Goal: Task Accomplishment & Management: Complete application form

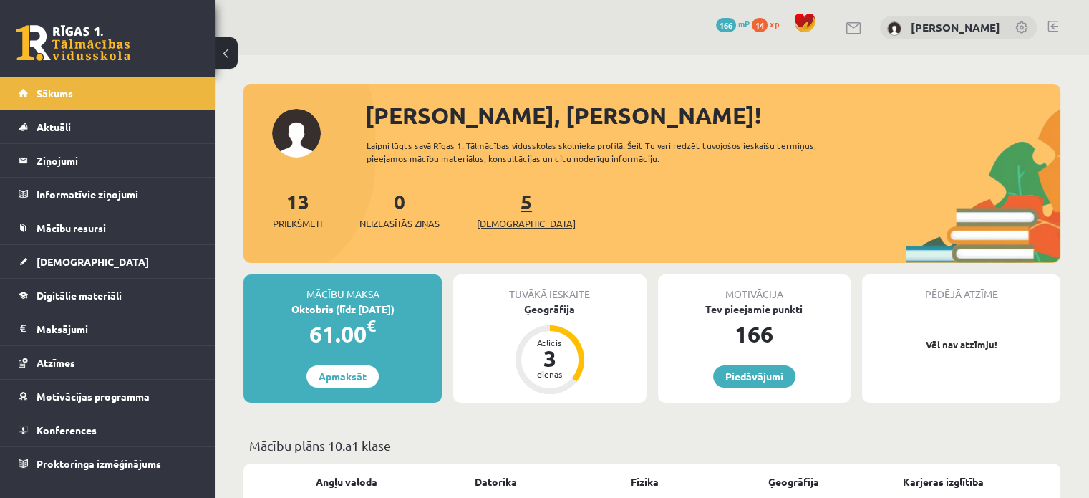
click at [521, 227] on span "[DEMOGRAPHIC_DATA]" at bounding box center [526, 223] width 99 height 14
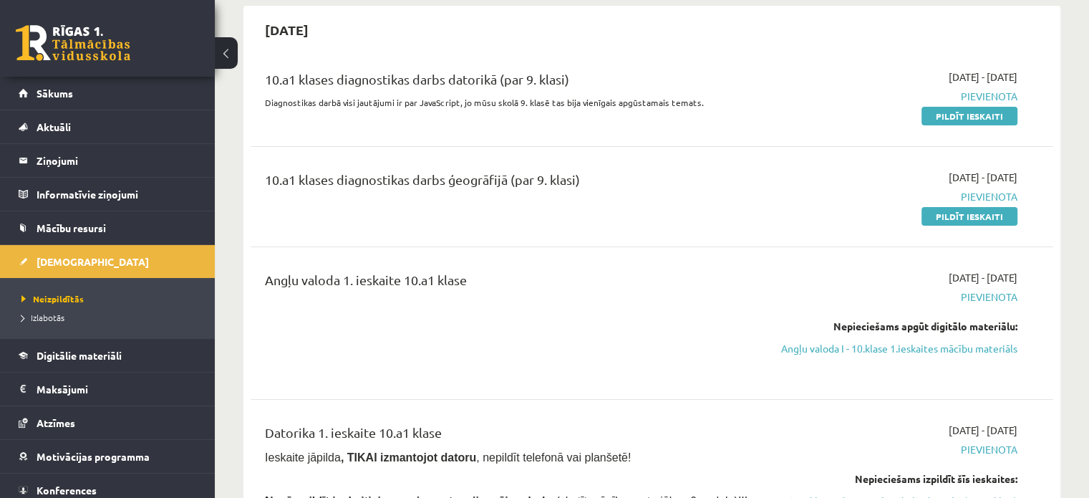
scroll to position [143, 0]
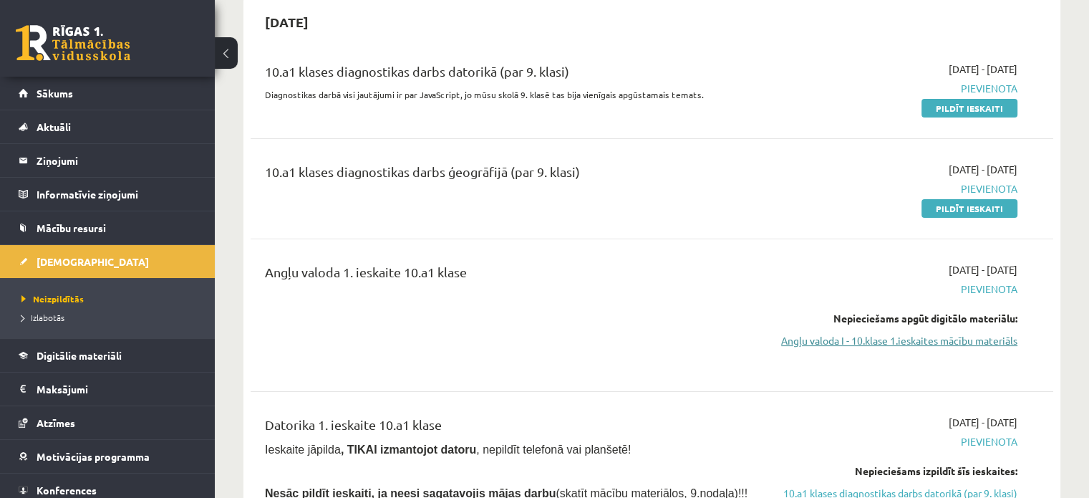
click at [951, 340] on link "Angļu valoda I - 10.klase 1.ieskaites mācību materiāls" at bounding box center [899, 340] width 236 height 15
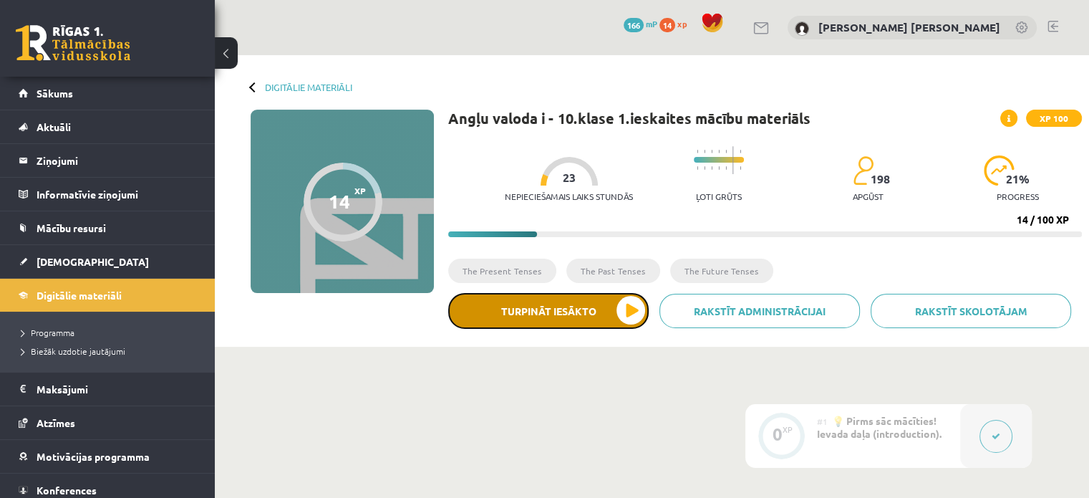
click at [576, 299] on button "Turpināt iesākto" at bounding box center [548, 311] width 201 height 36
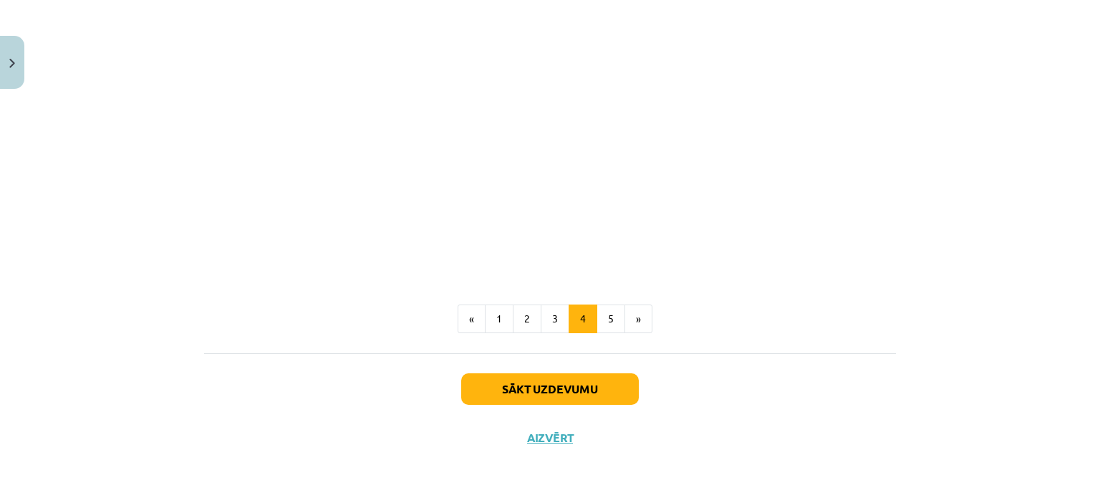
scroll to position [839, 0]
click at [597, 323] on button "5" at bounding box center [611, 318] width 29 height 29
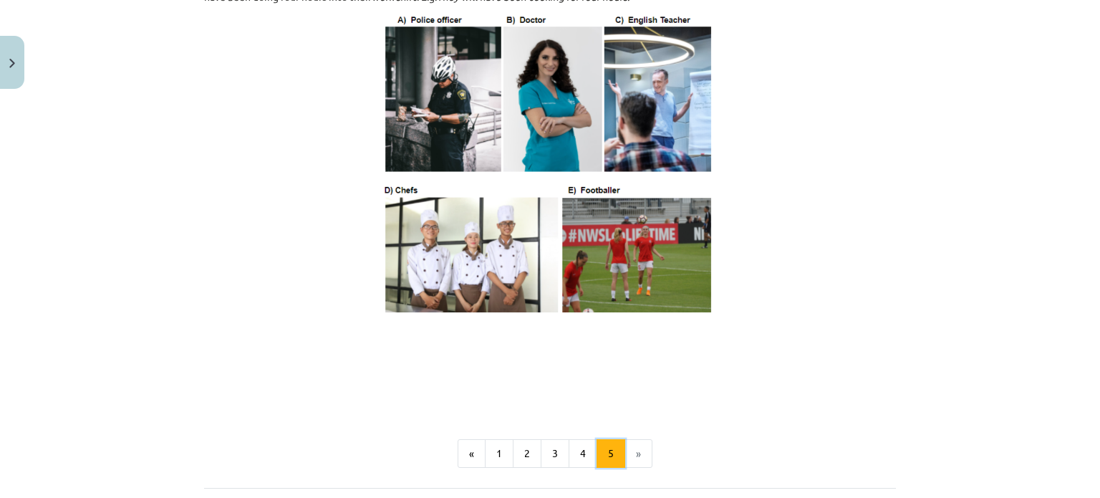
scroll to position [919, 0]
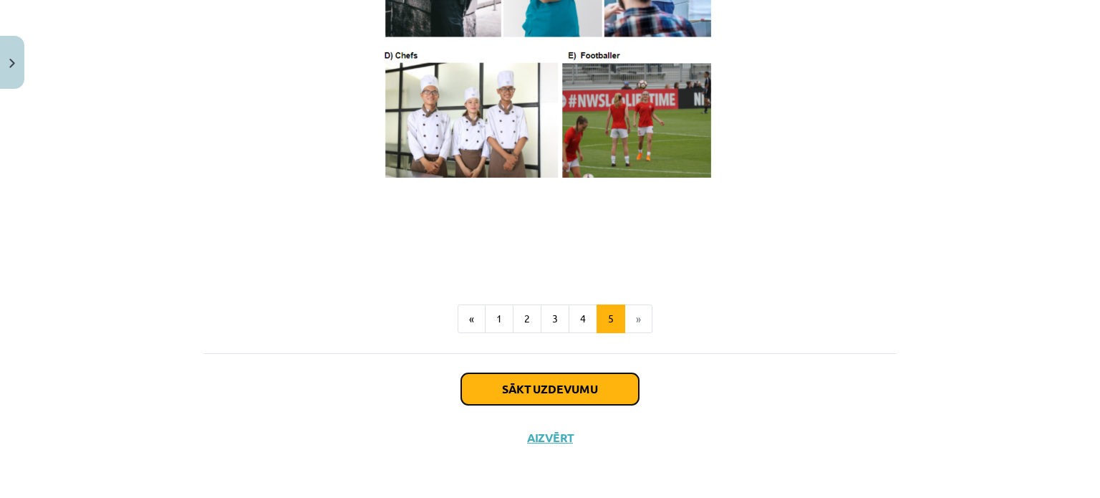
click at [587, 380] on button "Sākt uzdevumu" at bounding box center [550, 389] width 178 height 32
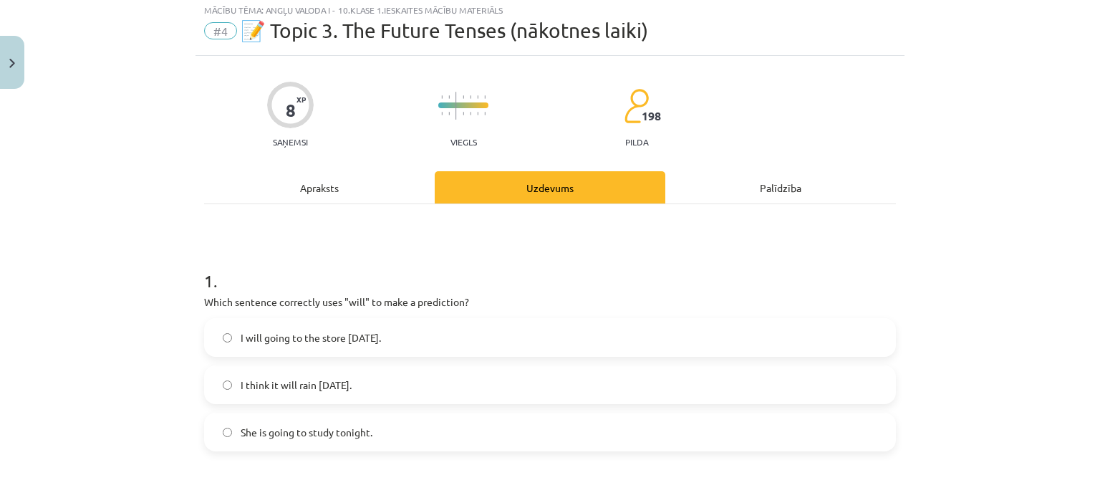
scroll to position [36, 0]
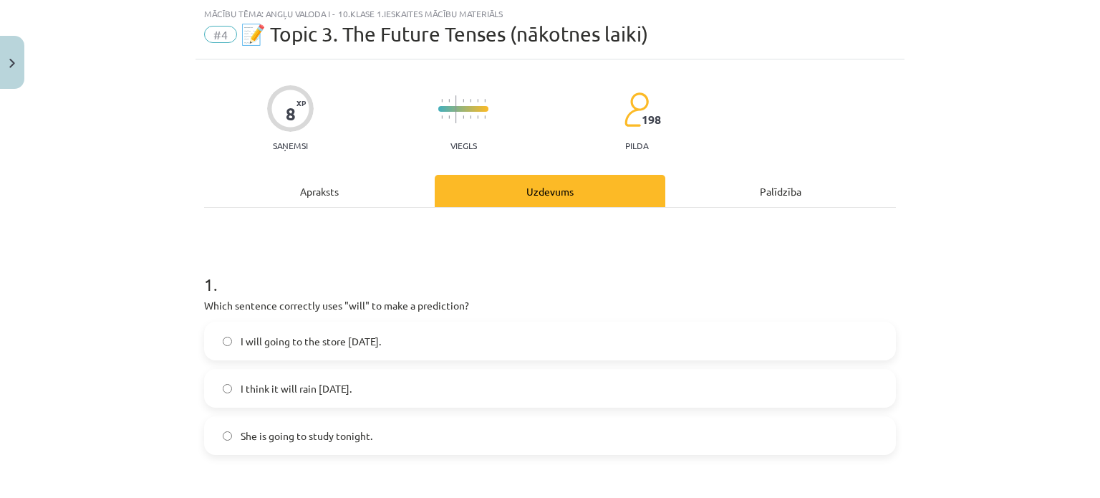
click at [479, 397] on label "I think it will rain [DATE]." at bounding box center [550, 388] width 689 height 36
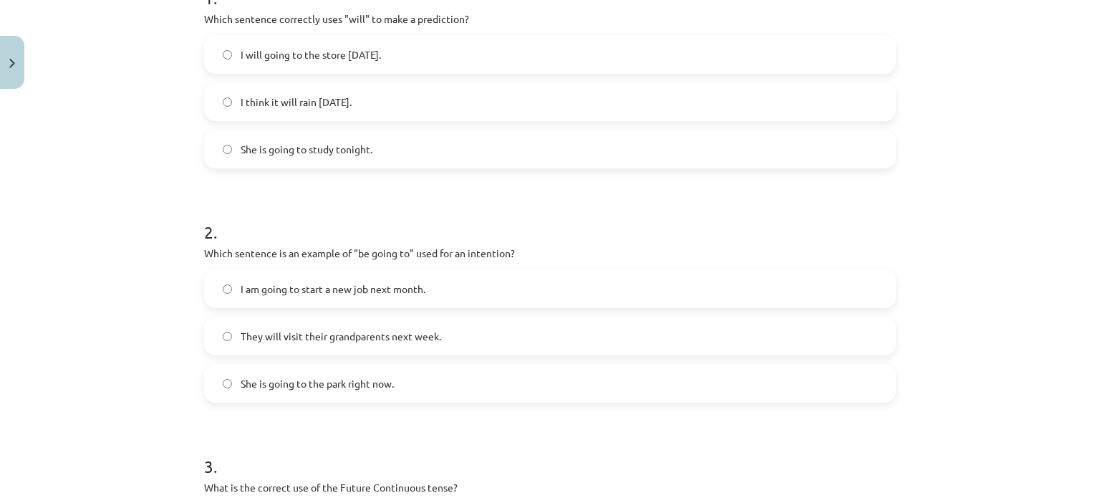
click at [428, 291] on label "I am going to start a new job next month." at bounding box center [550, 289] width 689 height 36
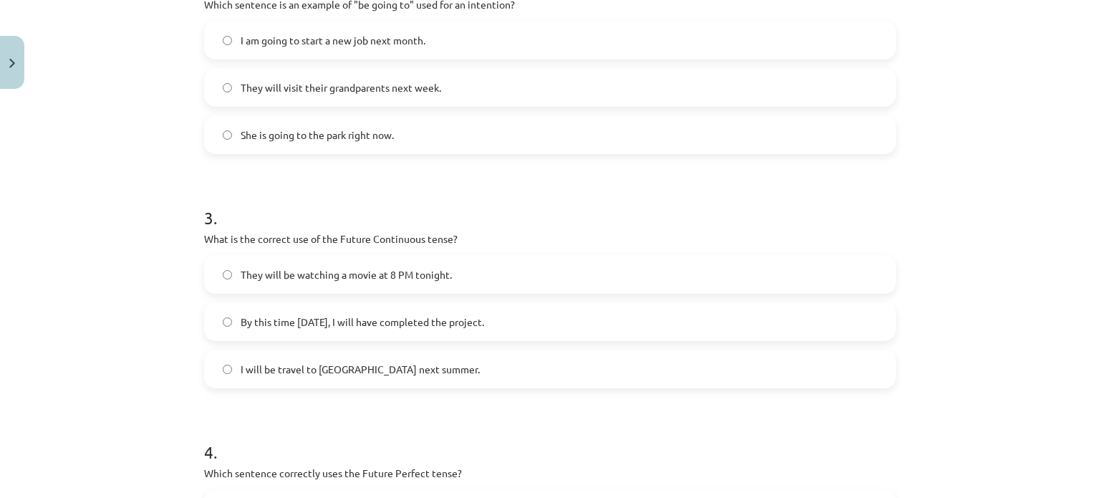
scroll to position [609, 0]
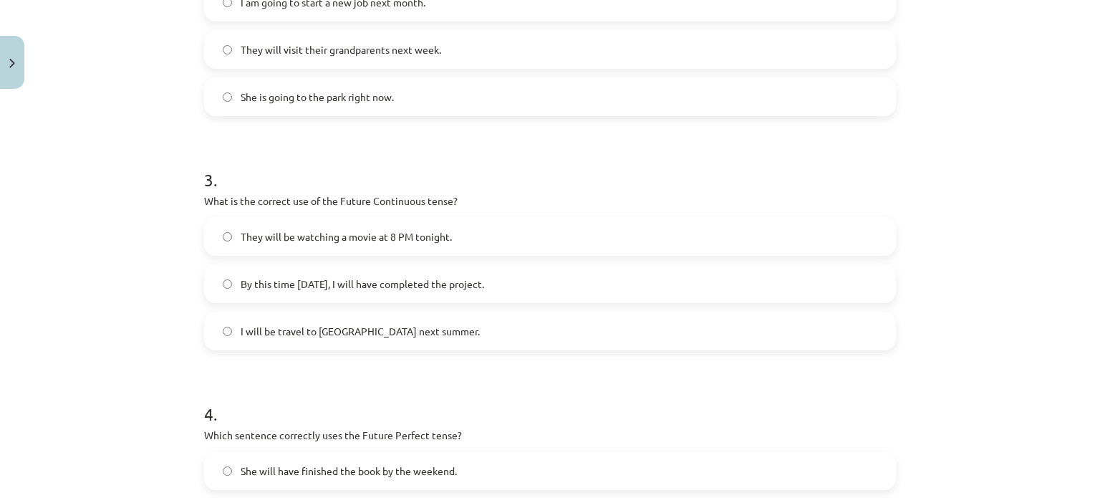
click at [246, 236] on span "They will be watching a movie at 8 PM tonight." at bounding box center [346, 236] width 211 height 15
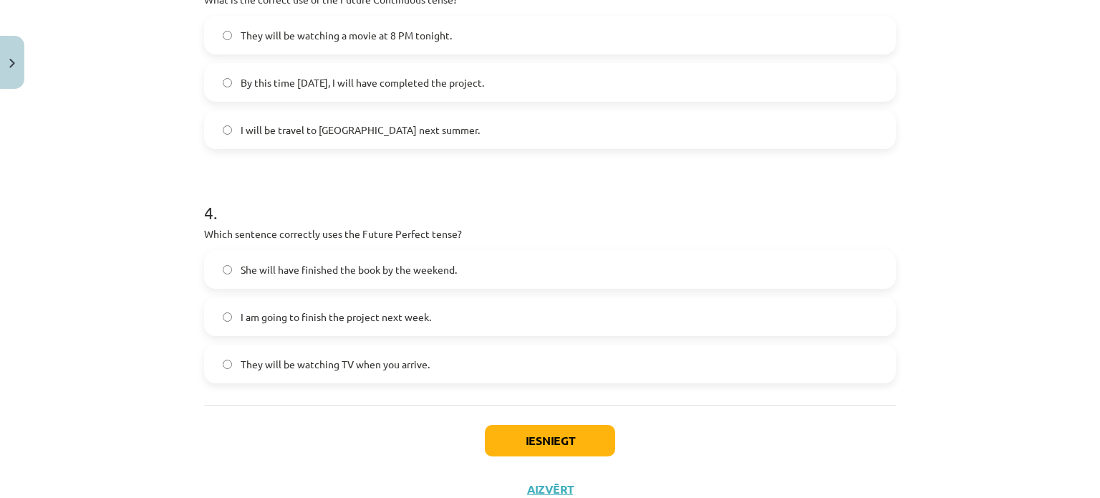
scroll to position [824, 0]
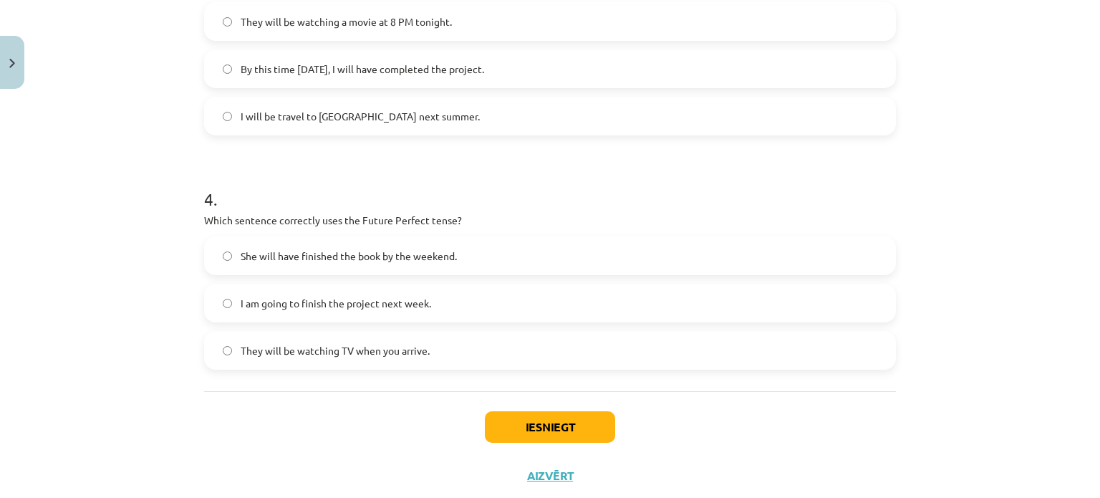
click at [413, 255] on span "She will have finished the book by the weekend." at bounding box center [349, 256] width 216 height 15
click at [560, 423] on button "Iesniegt" at bounding box center [550, 427] width 130 height 32
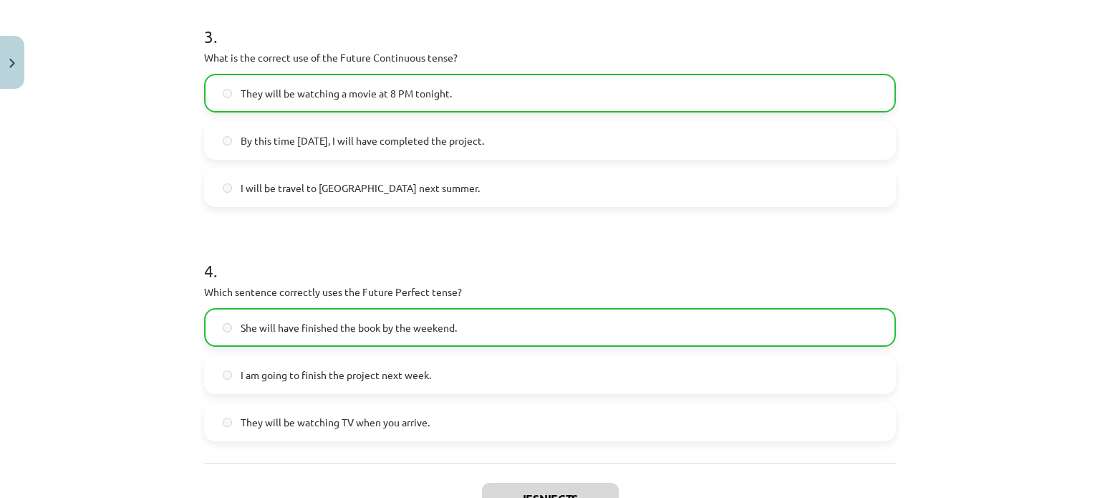
scroll to position [906, 0]
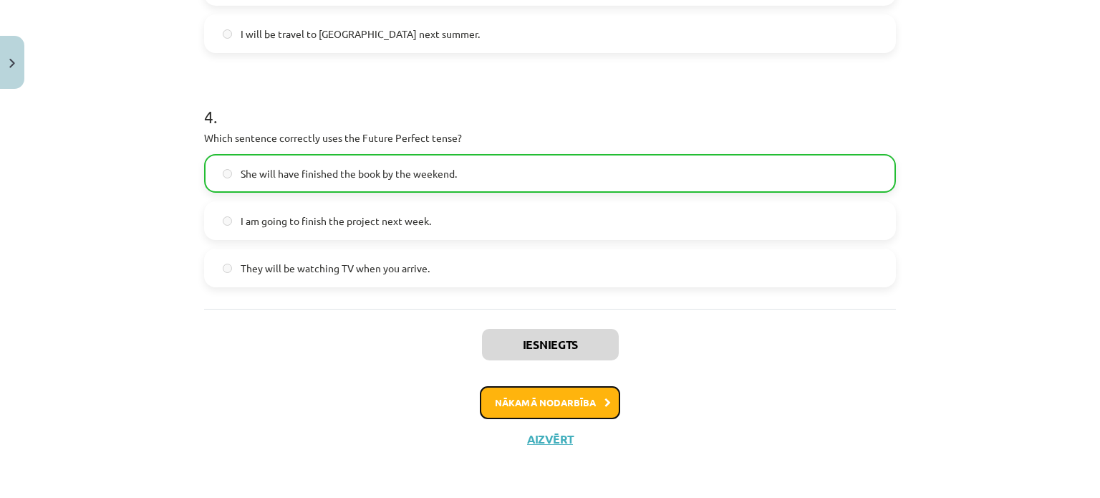
click at [604, 404] on icon at bounding box center [607, 402] width 6 height 9
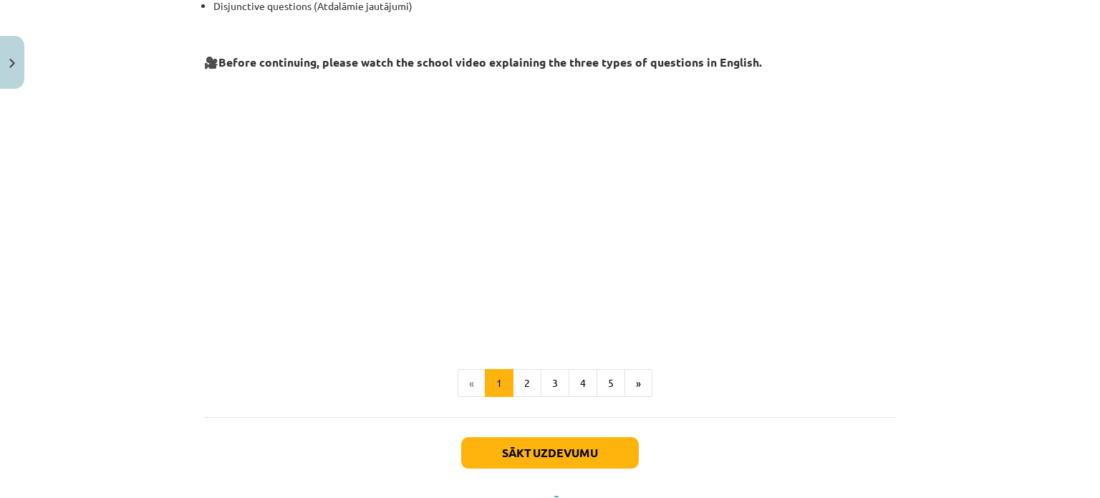
scroll to position [381, 0]
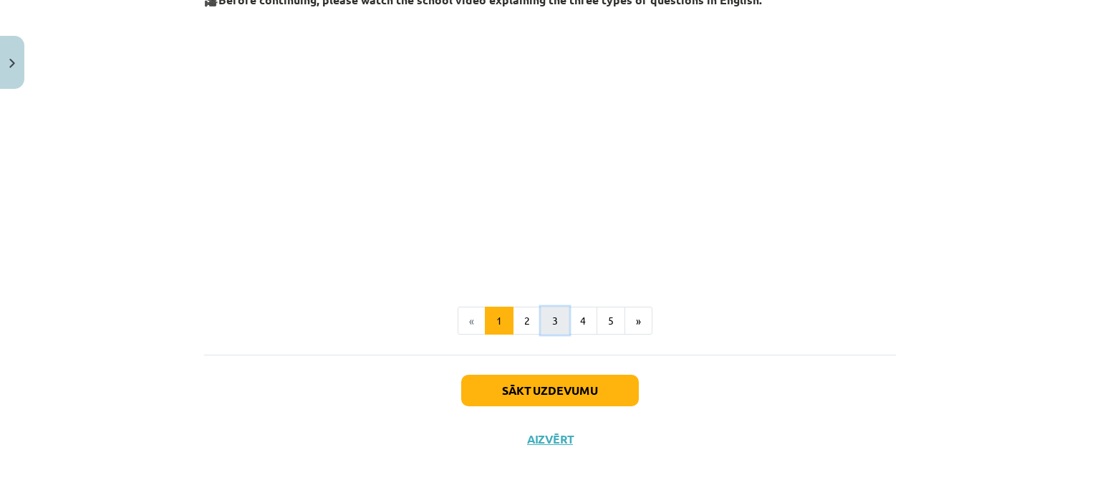
click at [541, 314] on button "3" at bounding box center [555, 321] width 29 height 29
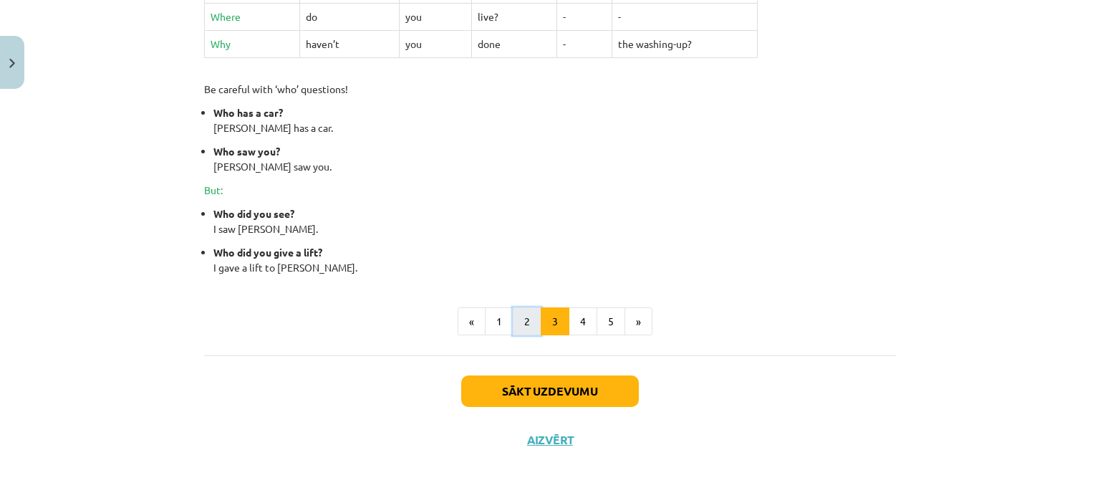
click at [513, 315] on button "2" at bounding box center [527, 321] width 29 height 29
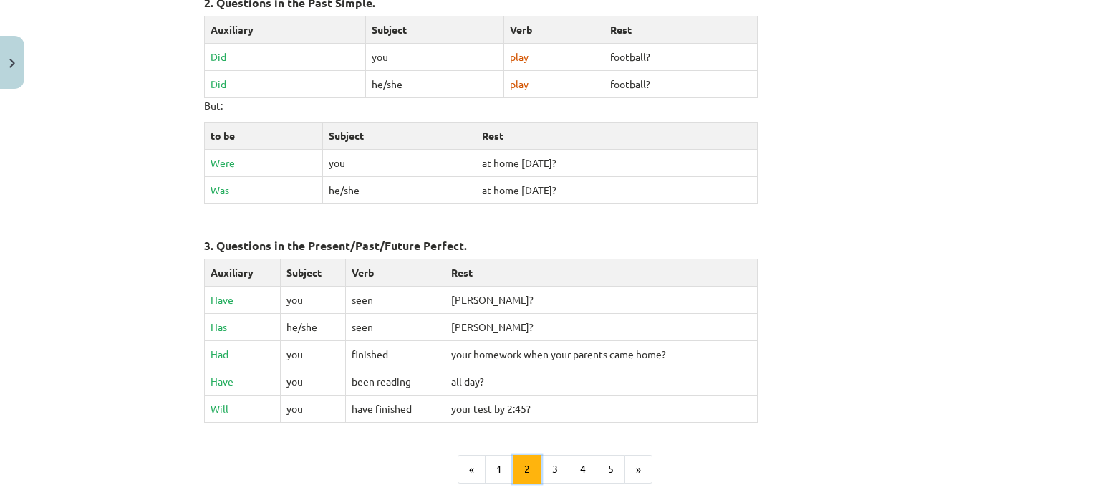
scroll to position [645, 0]
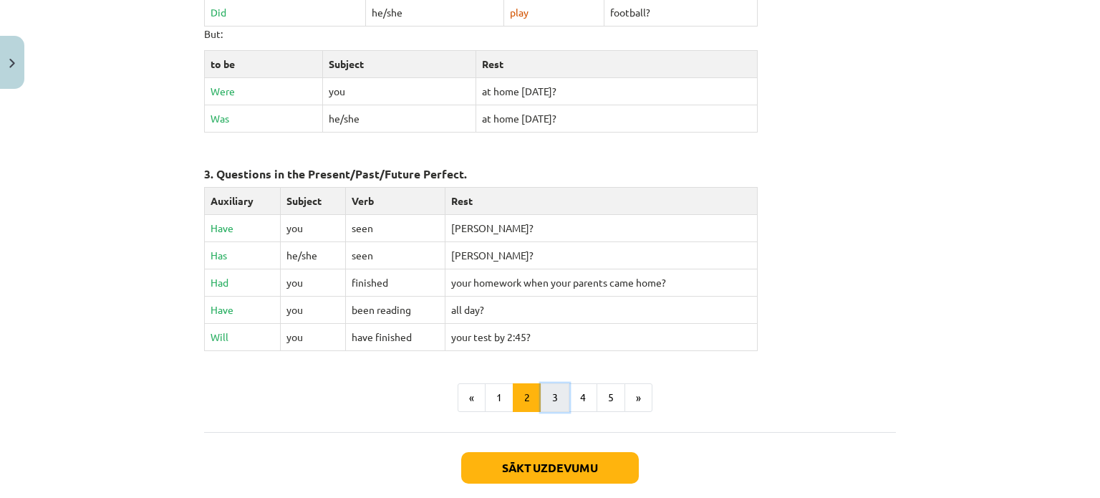
click at [547, 389] on button "3" at bounding box center [555, 397] width 29 height 29
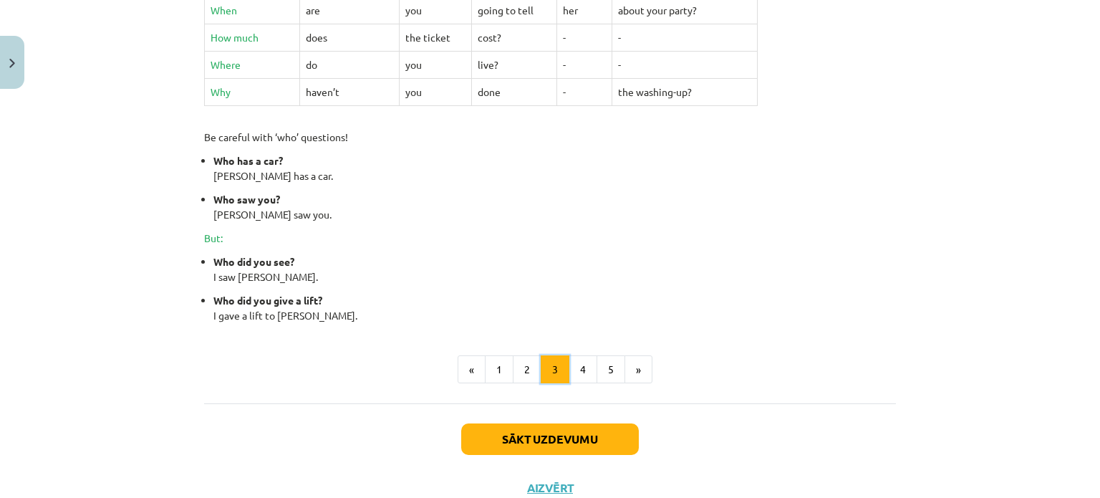
scroll to position [614, 0]
click at [570, 380] on button "4" at bounding box center [583, 368] width 29 height 29
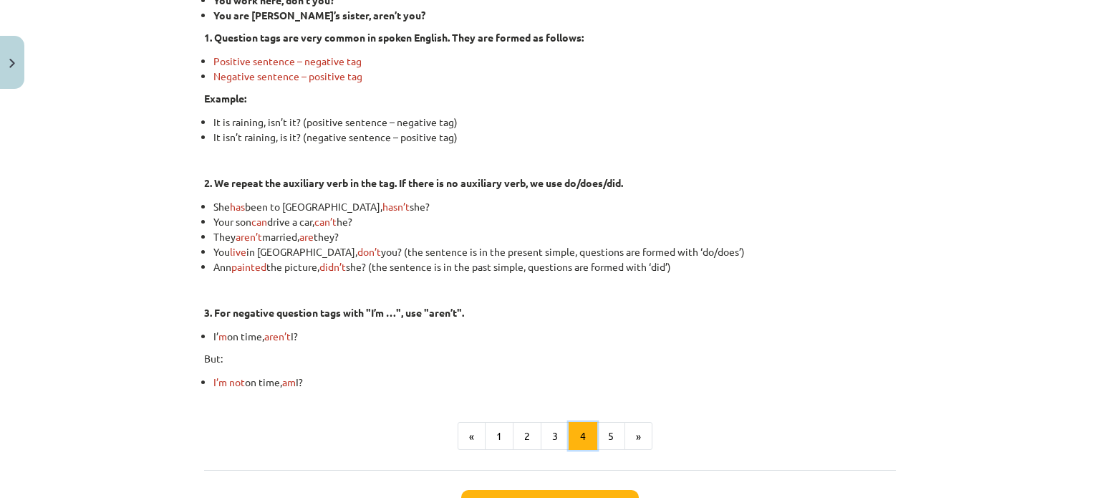
scroll to position [327, 0]
click at [618, 437] on button "5" at bounding box center [611, 435] width 29 height 29
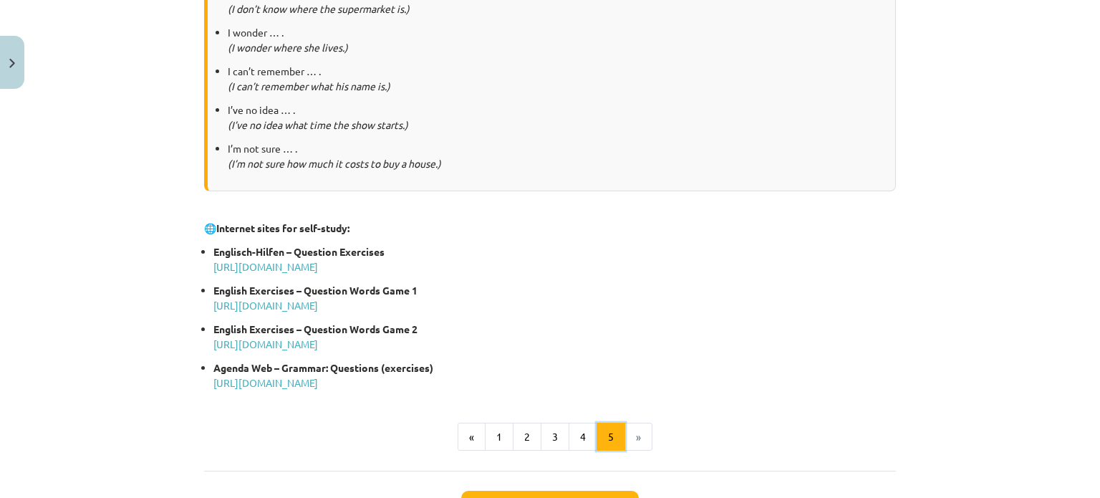
scroll to position [786, 0]
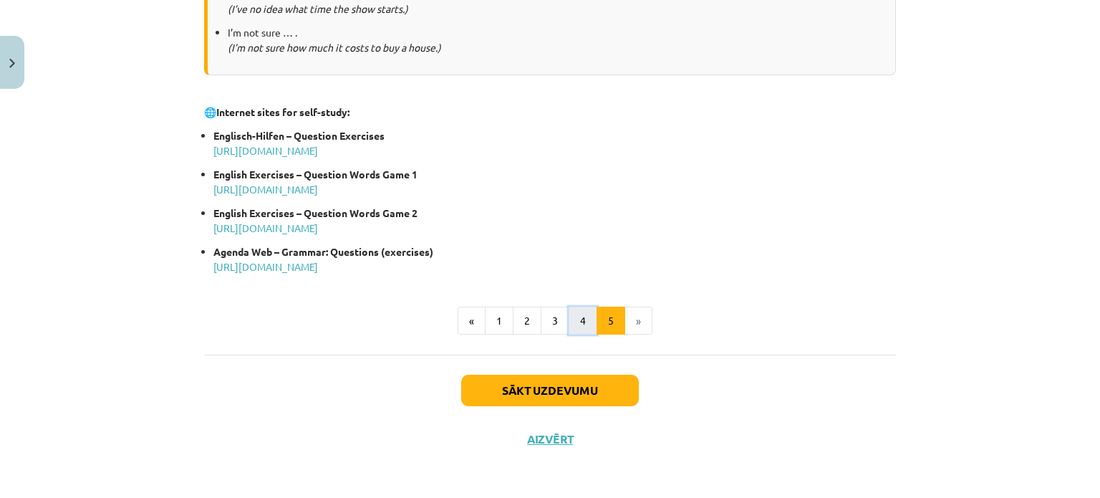
click at [576, 321] on button "4" at bounding box center [583, 321] width 29 height 29
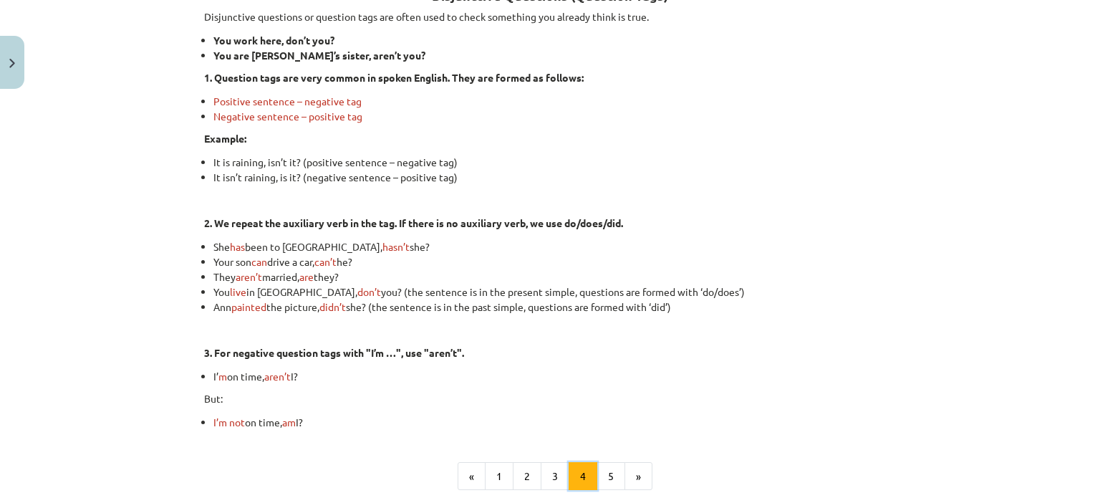
scroll to position [358, 0]
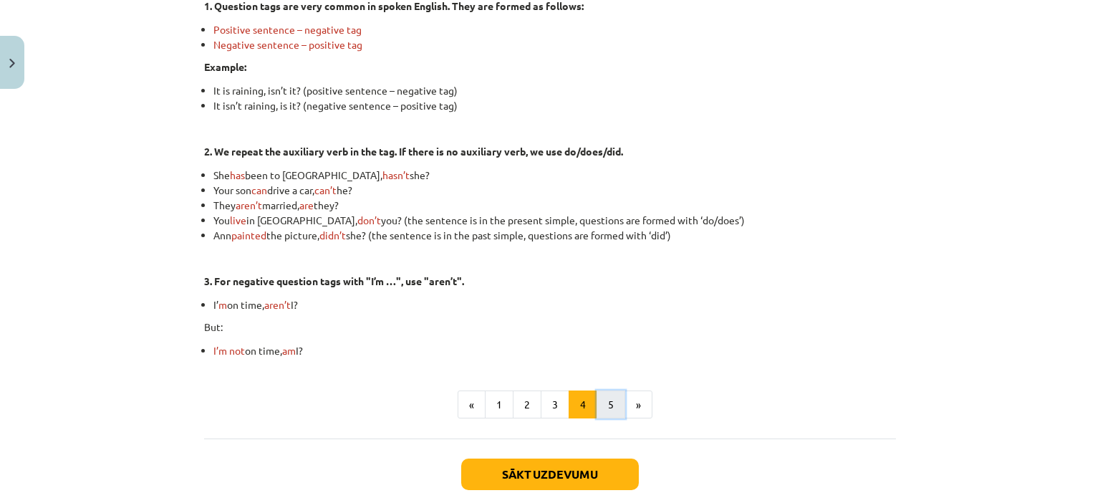
click at [612, 407] on button "5" at bounding box center [611, 404] width 29 height 29
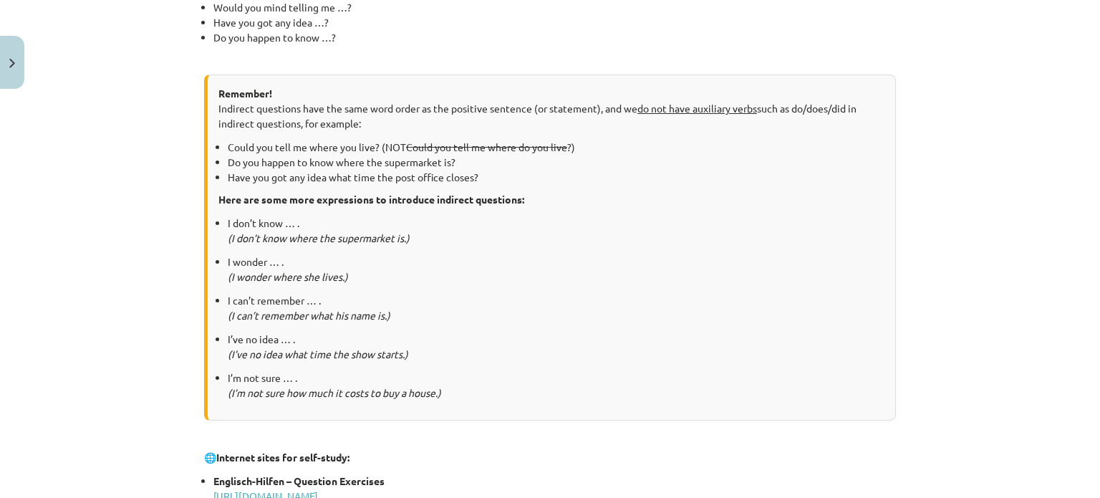
scroll to position [685, 0]
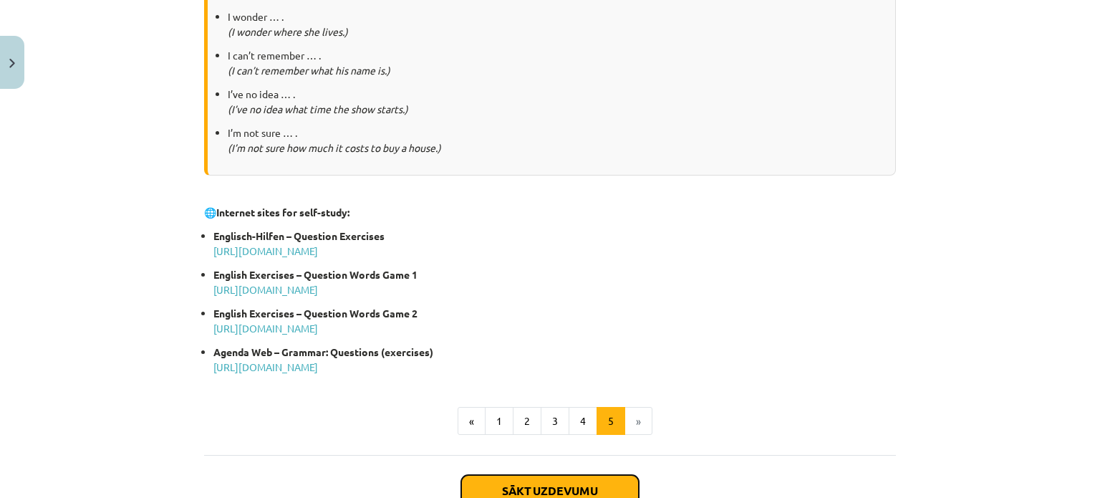
click at [516, 486] on button "Sākt uzdevumu" at bounding box center [550, 491] width 178 height 32
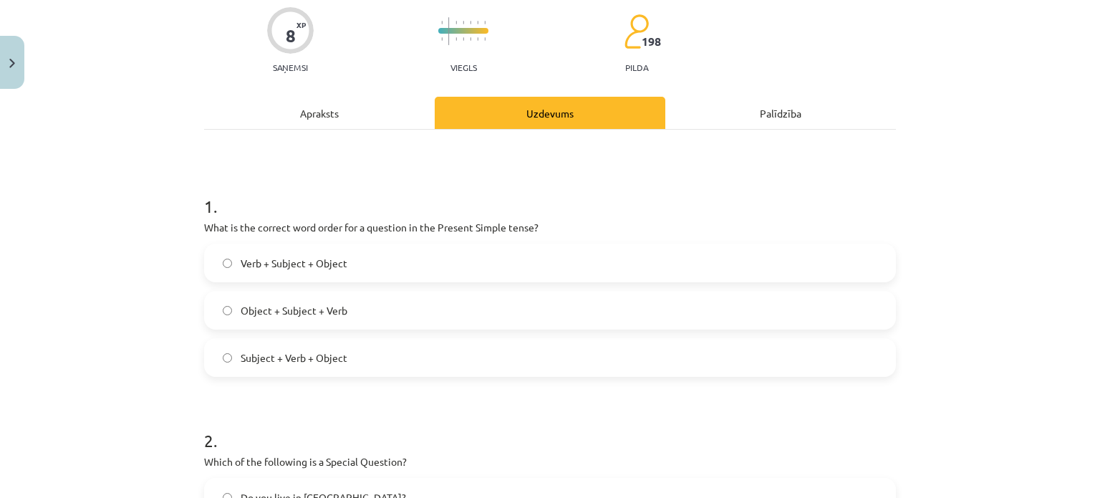
scroll to position [179, 0]
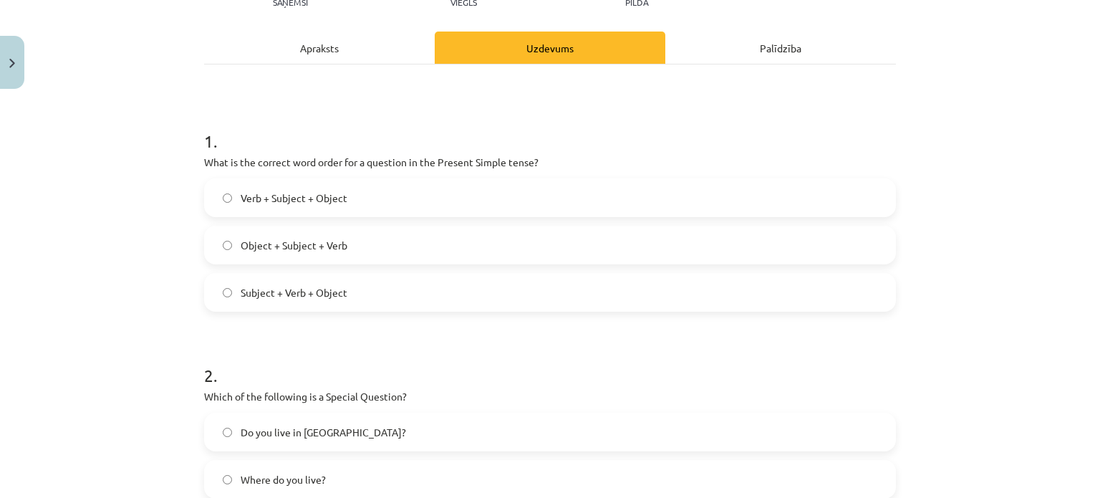
click at [552, 300] on label "Subject + Verb + Object" at bounding box center [550, 292] width 689 height 36
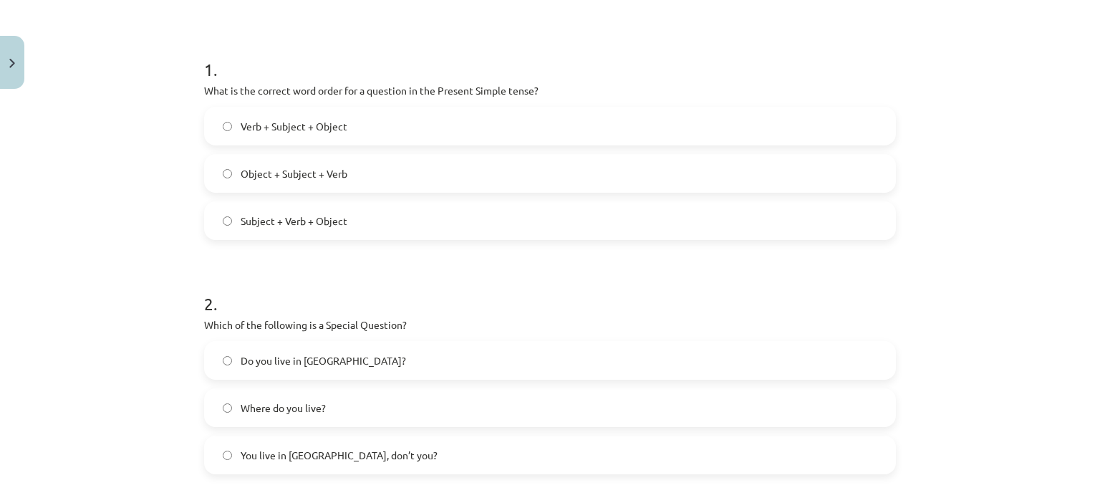
scroll to position [394, 0]
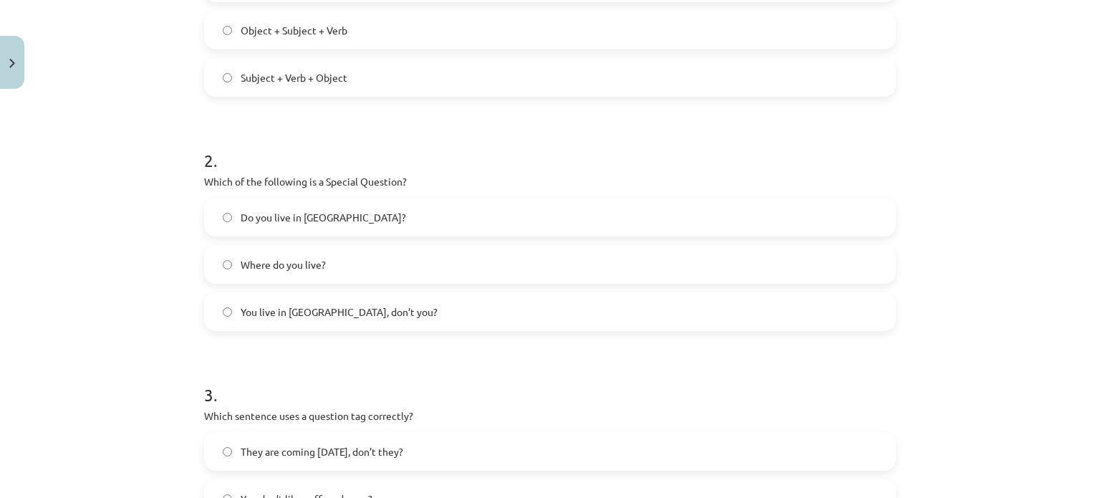
click at [511, 260] on label "Where do you live?" at bounding box center [550, 264] width 689 height 36
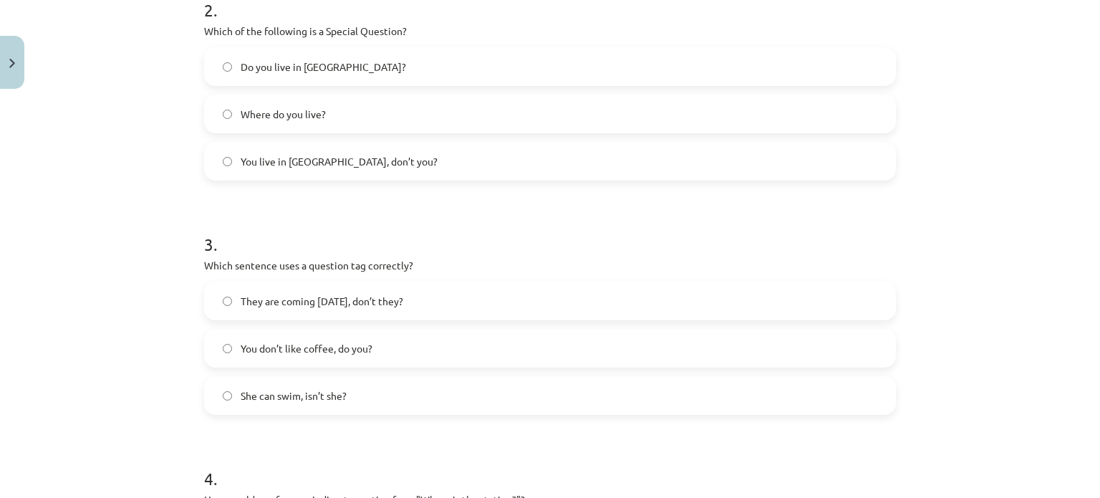
scroll to position [609, 0]
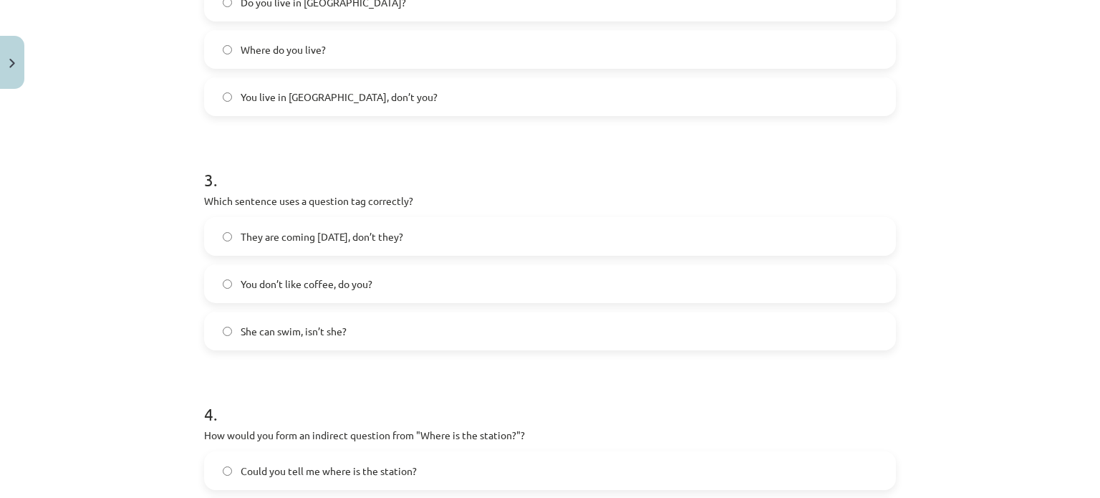
click at [468, 294] on label "You don’t like coffee, do you?" at bounding box center [550, 284] width 689 height 36
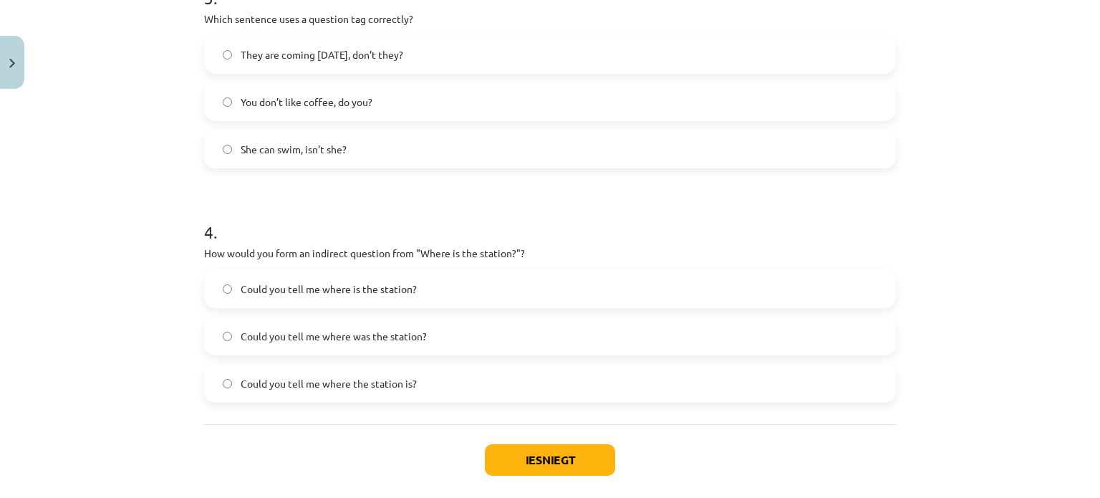
scroll to position [824, 0]
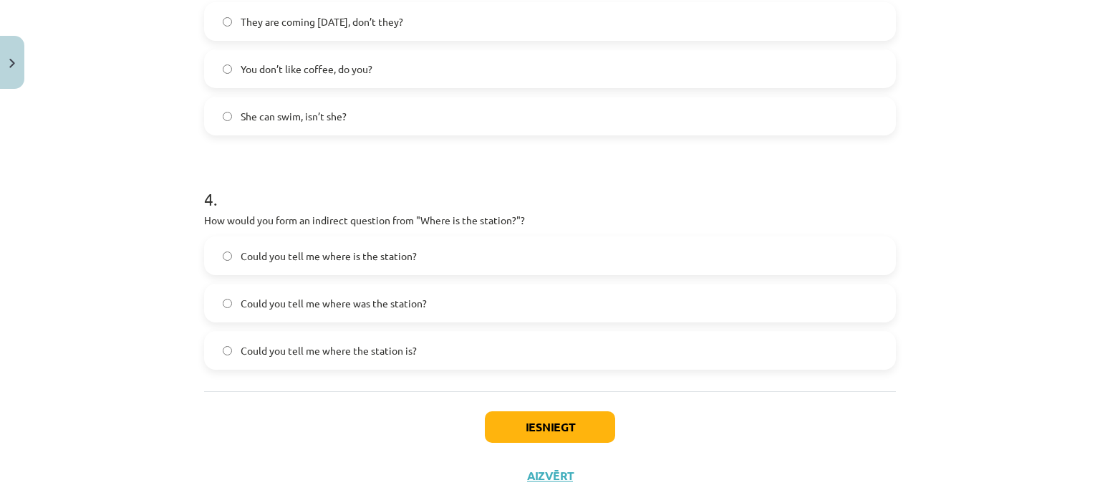
click at [564, 338] on label "Could you tell me where the station is?" at bounding box center [550, 350] width 689 height 36
click at [552, 419] on button "Iesniegt" at bounding box center [550, 427] width 130 height 32
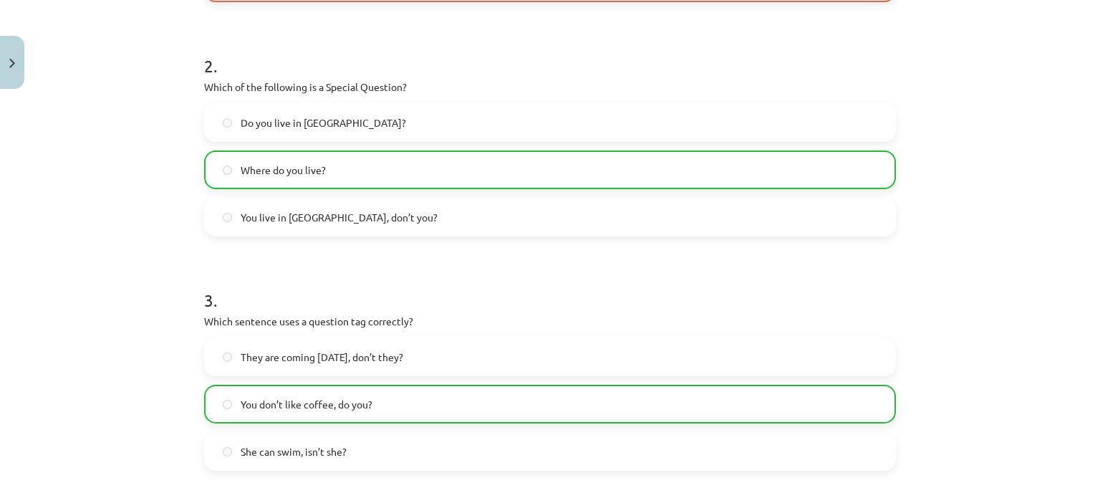
scroll to position [288, 0]
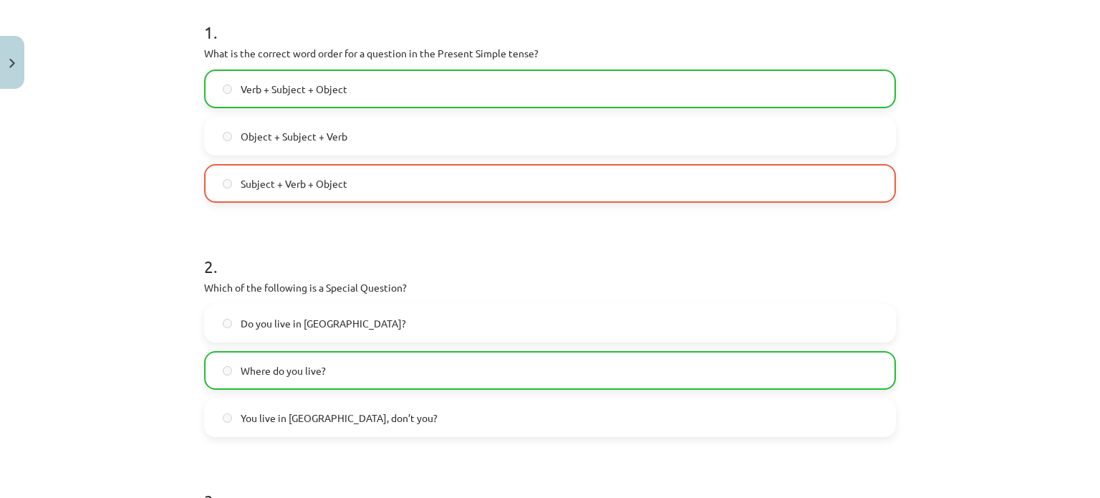
click at [372, 91] on label "Verb + Subject + Object" at bounding box center [550, 89] width 689 height 36
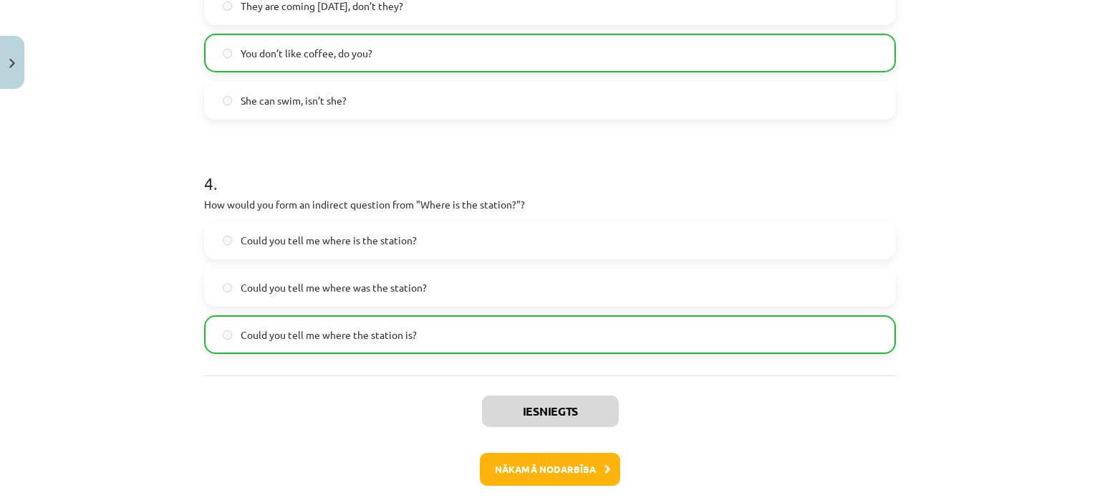
scroll to position [906, 0]
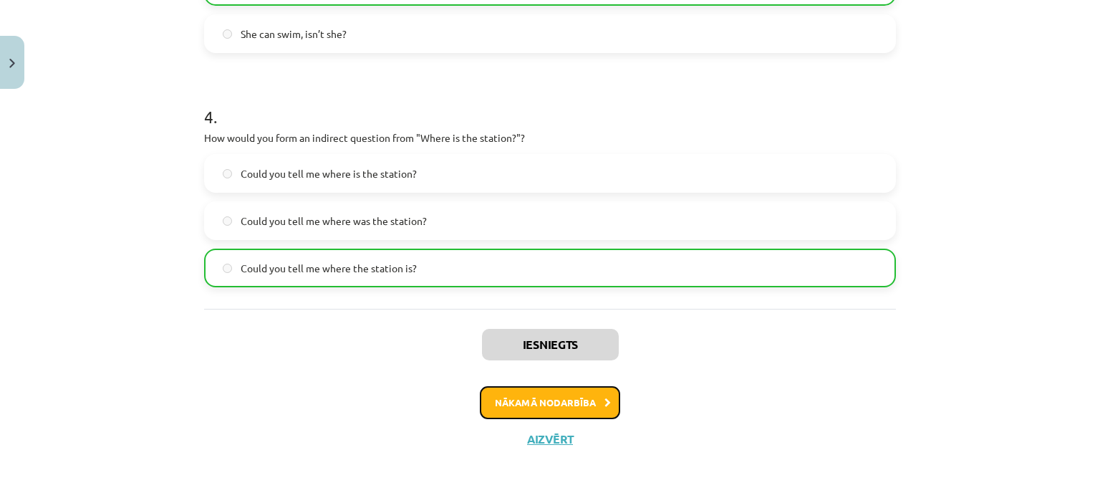
click at [573, 412] on button "Nākamā nodarbība" at bounding box center [550, 402] width 140 height 33
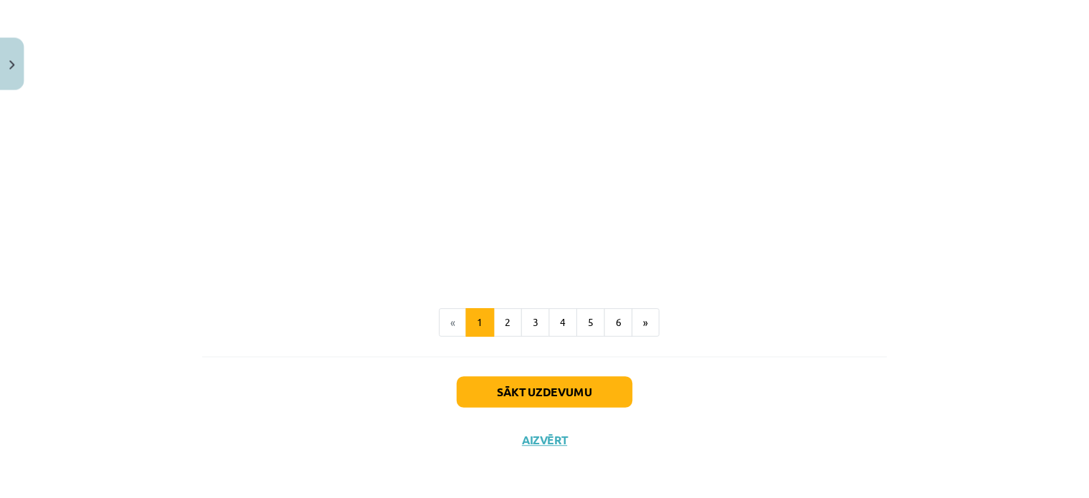
scroll to position [1000, 0]
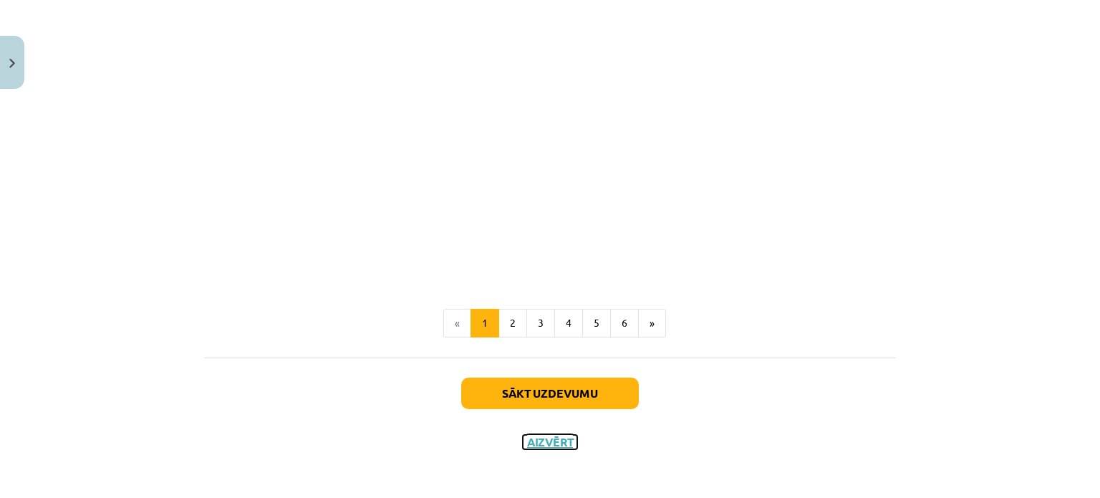
click at [532, 442] on button "Aizvērt" at bounding box center [550, 442] width 54 height 14
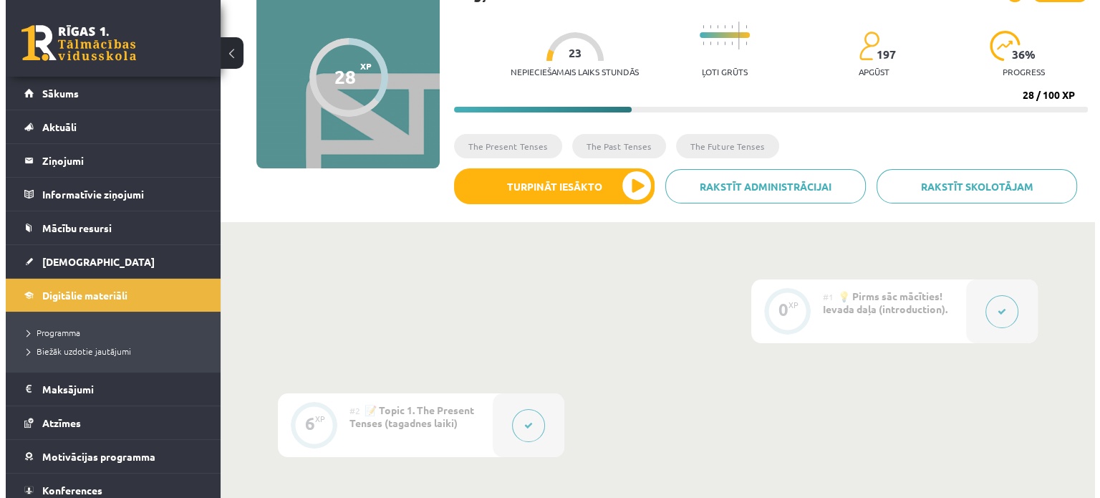
scroll to position [0, 0]
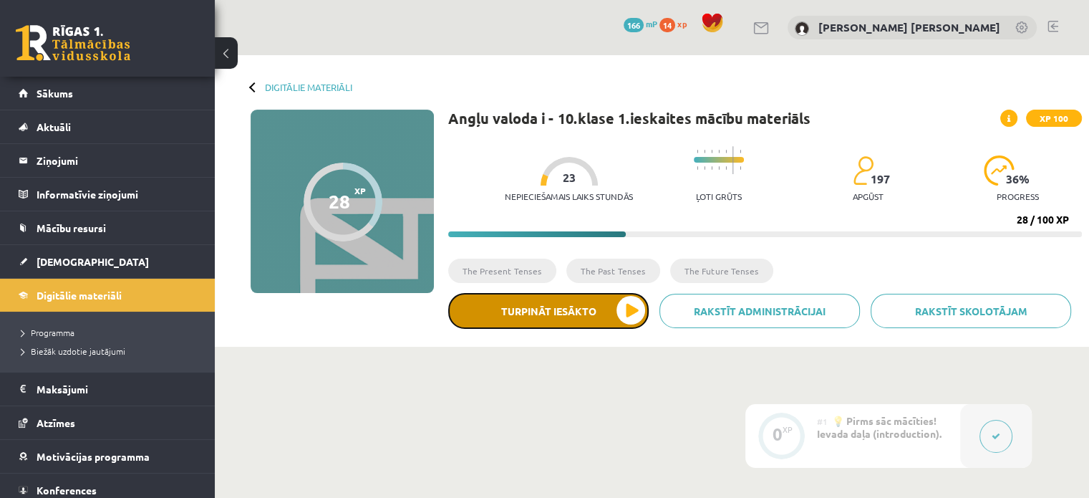
click at [617, 311] on button "Turpināt iesākto" at bounding box center [548, 311] width 201 height 36
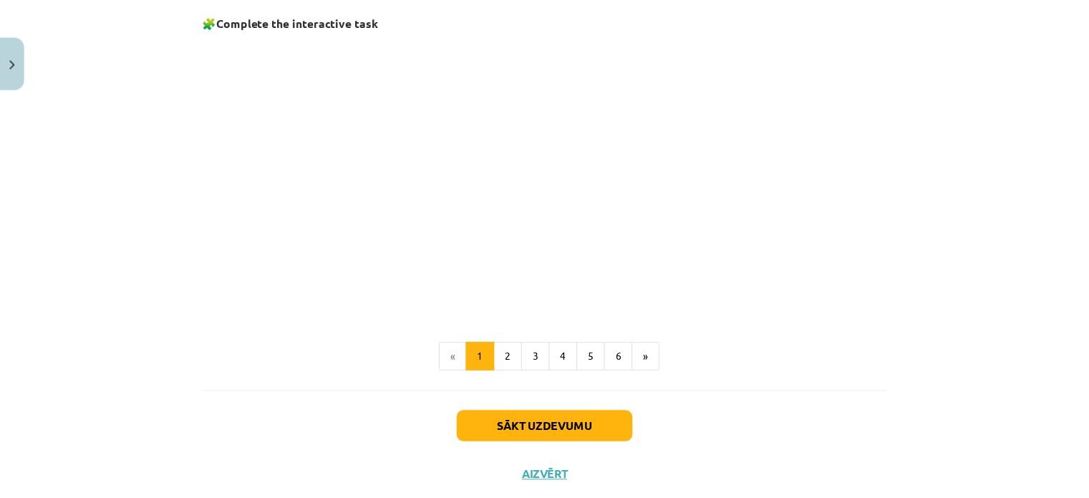
scroll to position [1000, 0]
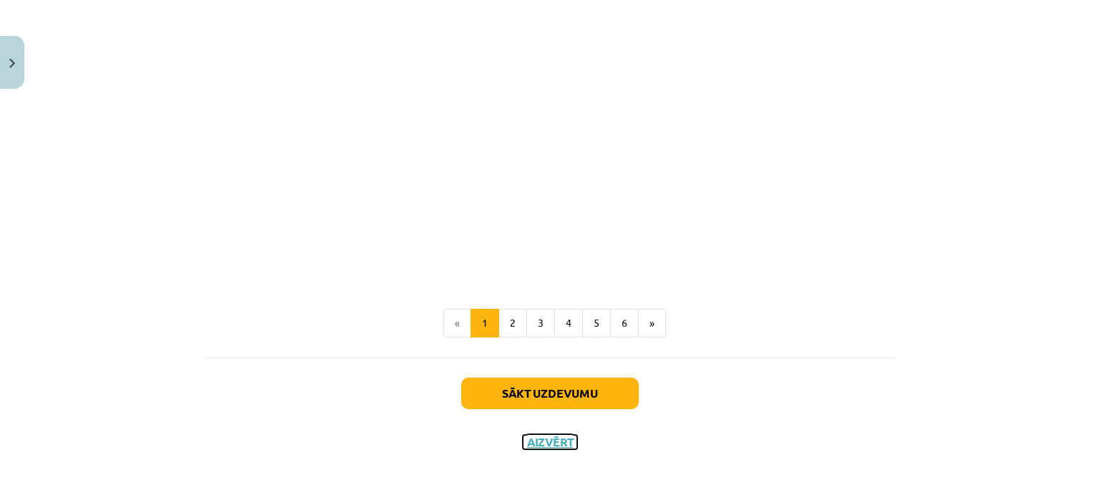
click at [523, 435] on button "Aizvērt" at bounding box center [550, 442] width 54 height 14
